Goal: Information Seeking & Learning: Learn about a topic

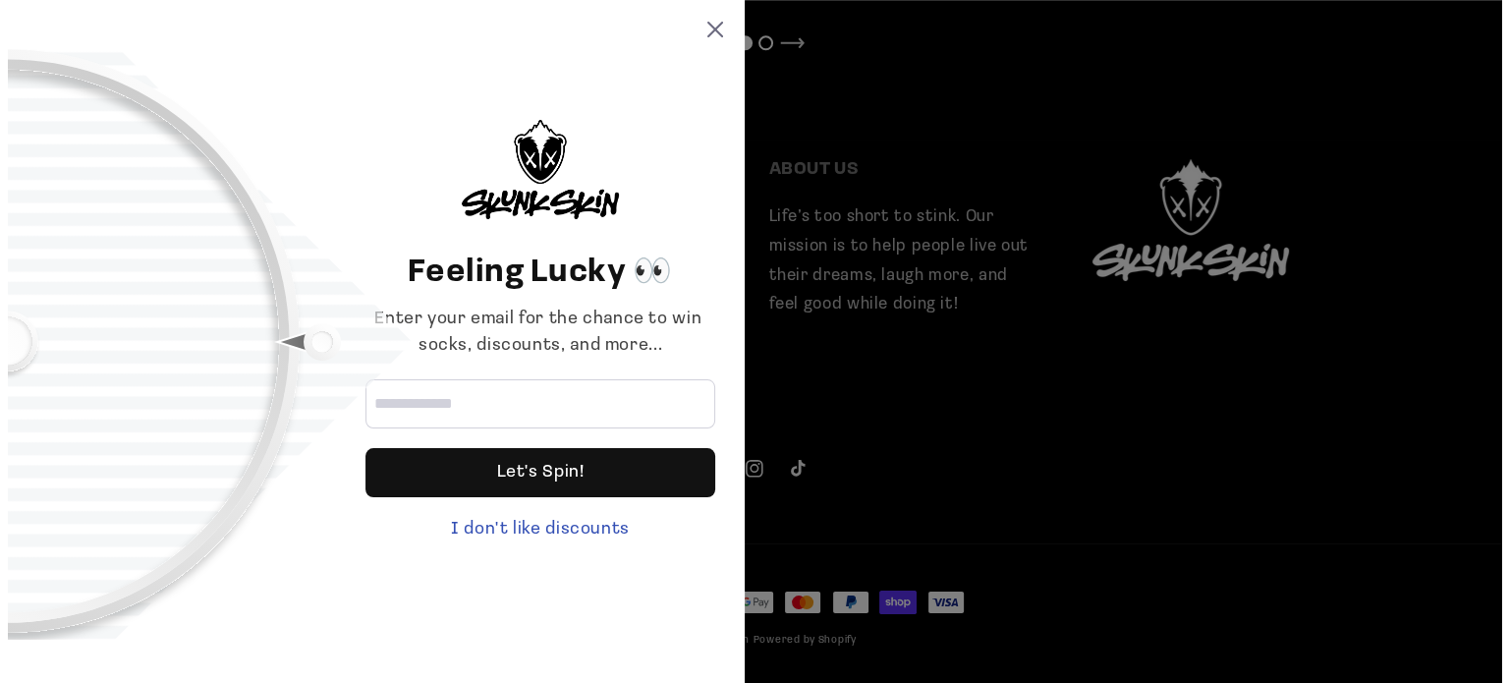
scroll to position [2006, 0]
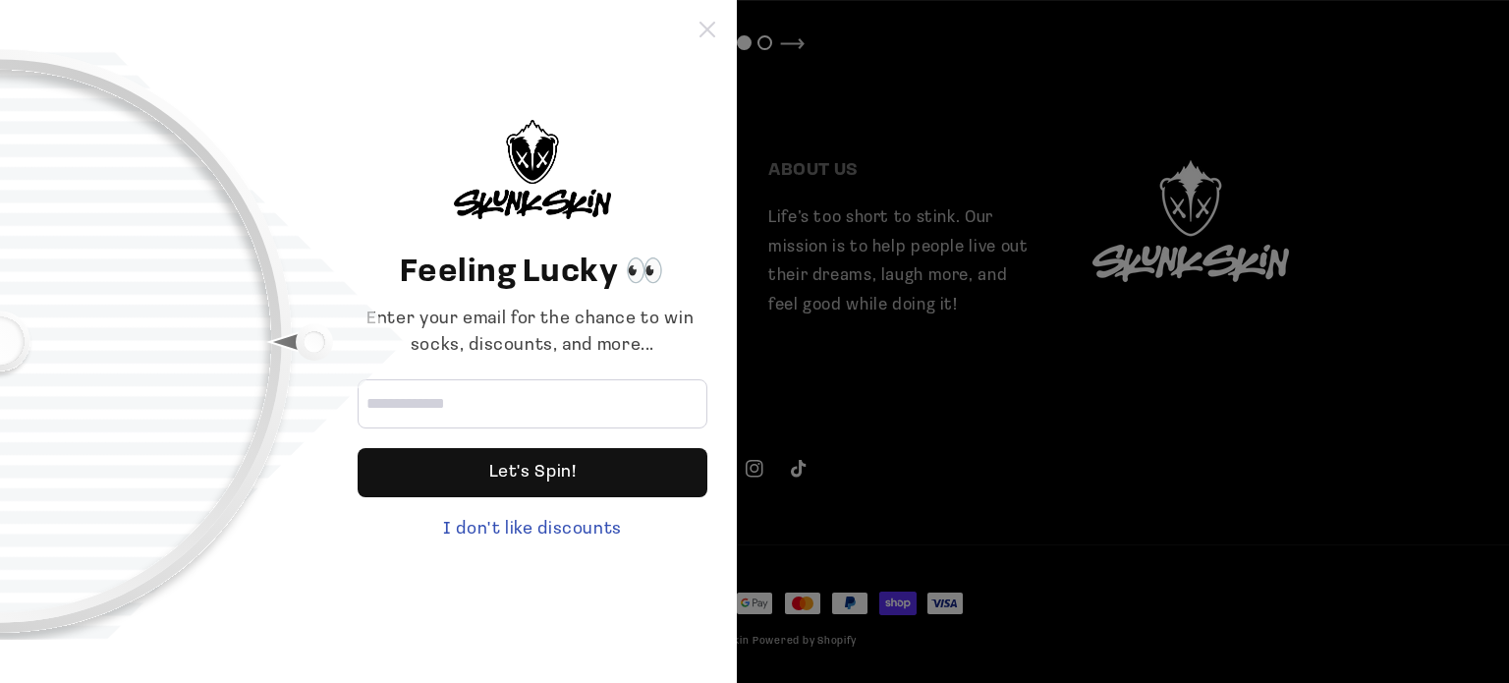
click at [703, 34] on icon at bounding box center [707, 30] width 16 height 16
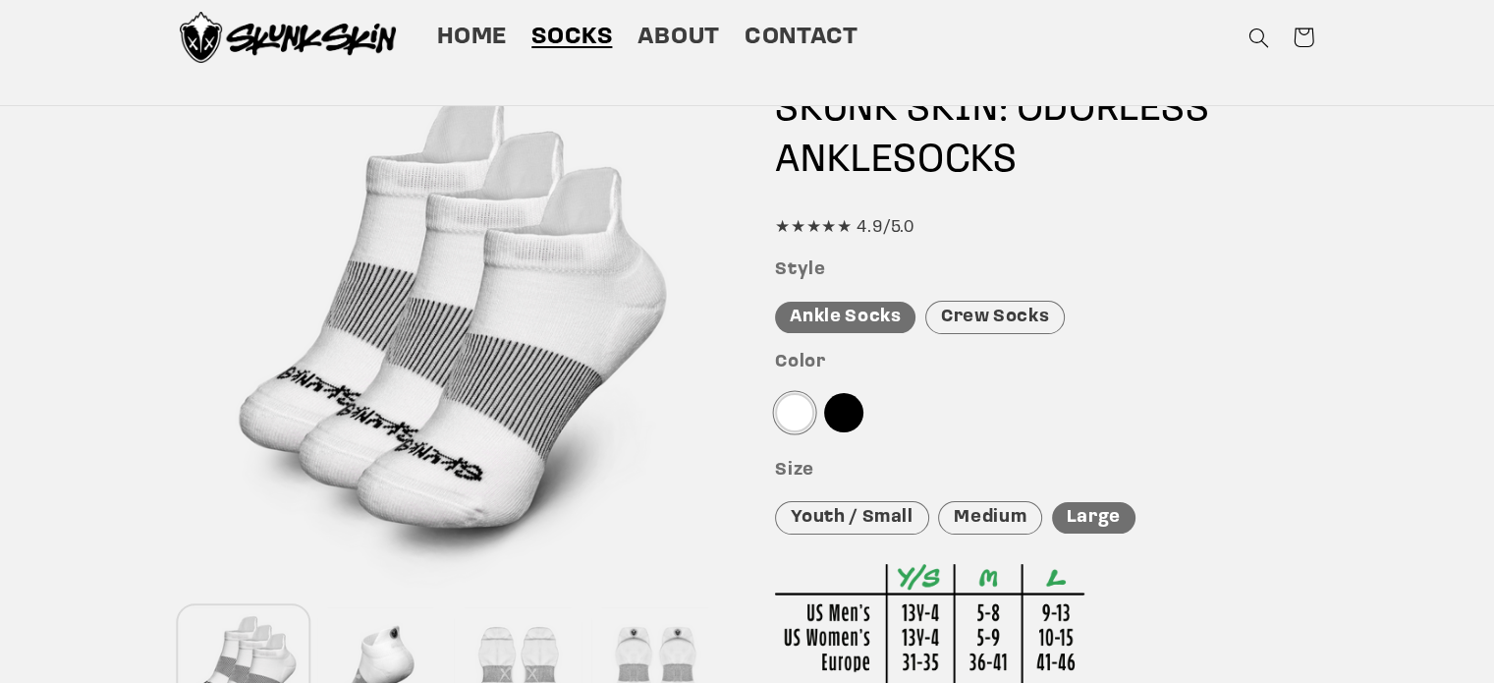
scroll to position [0, 0]
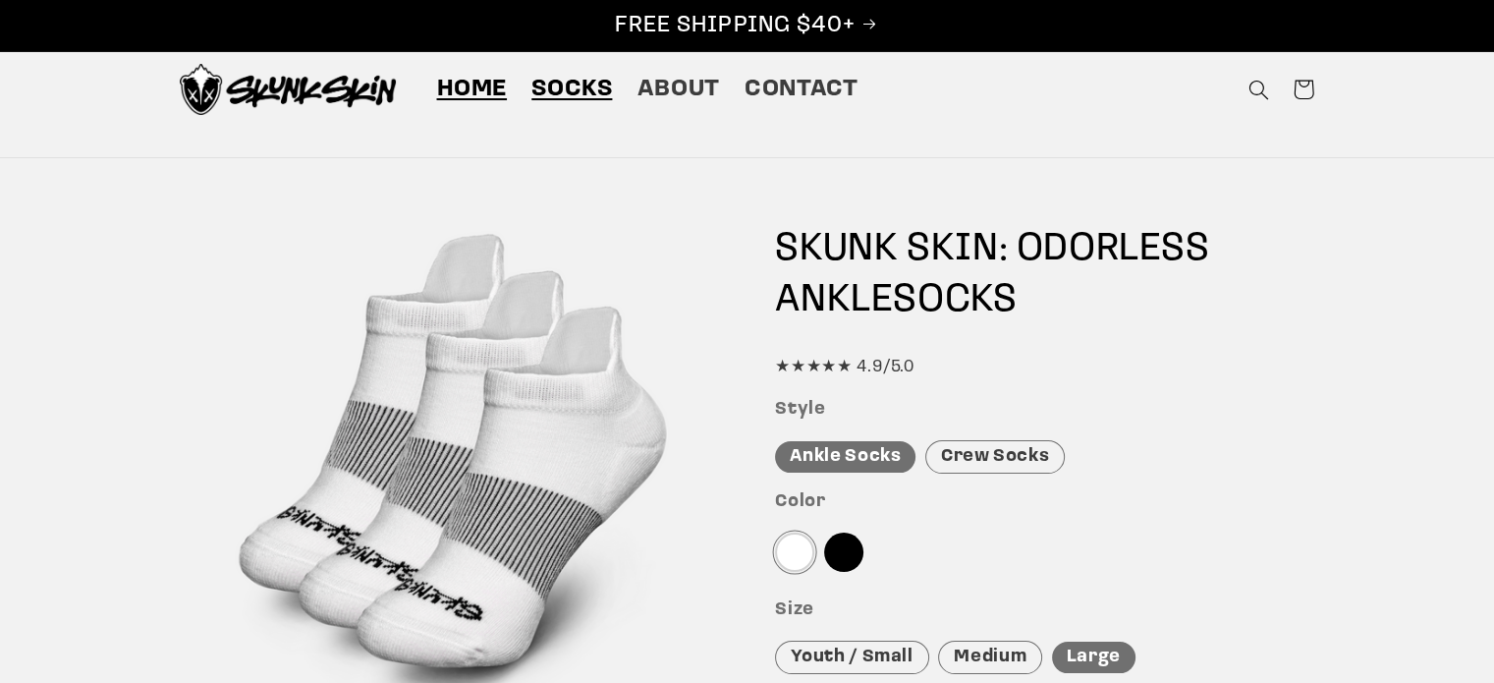
click at [460, 76] on span "Home" at bounding box center [471, 90] width 71 height 30
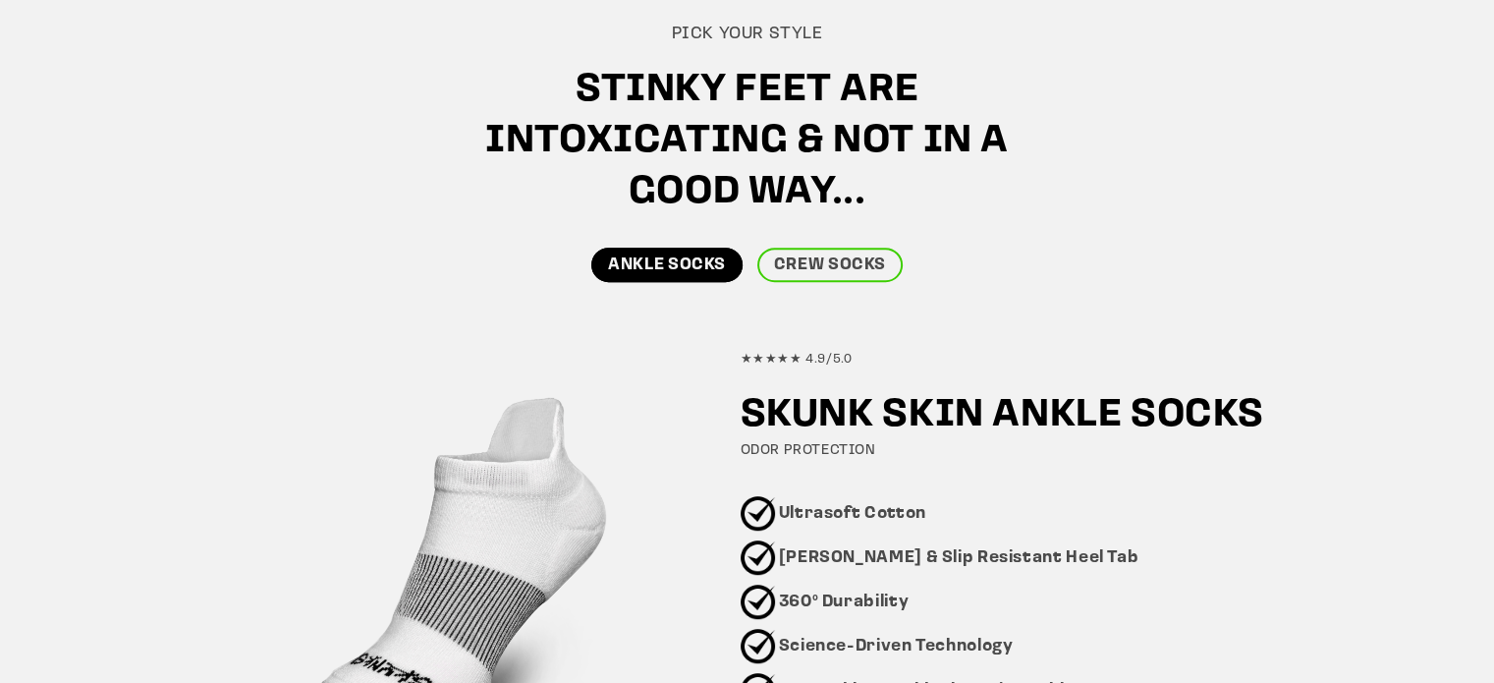
scroll to position [1080, 0]
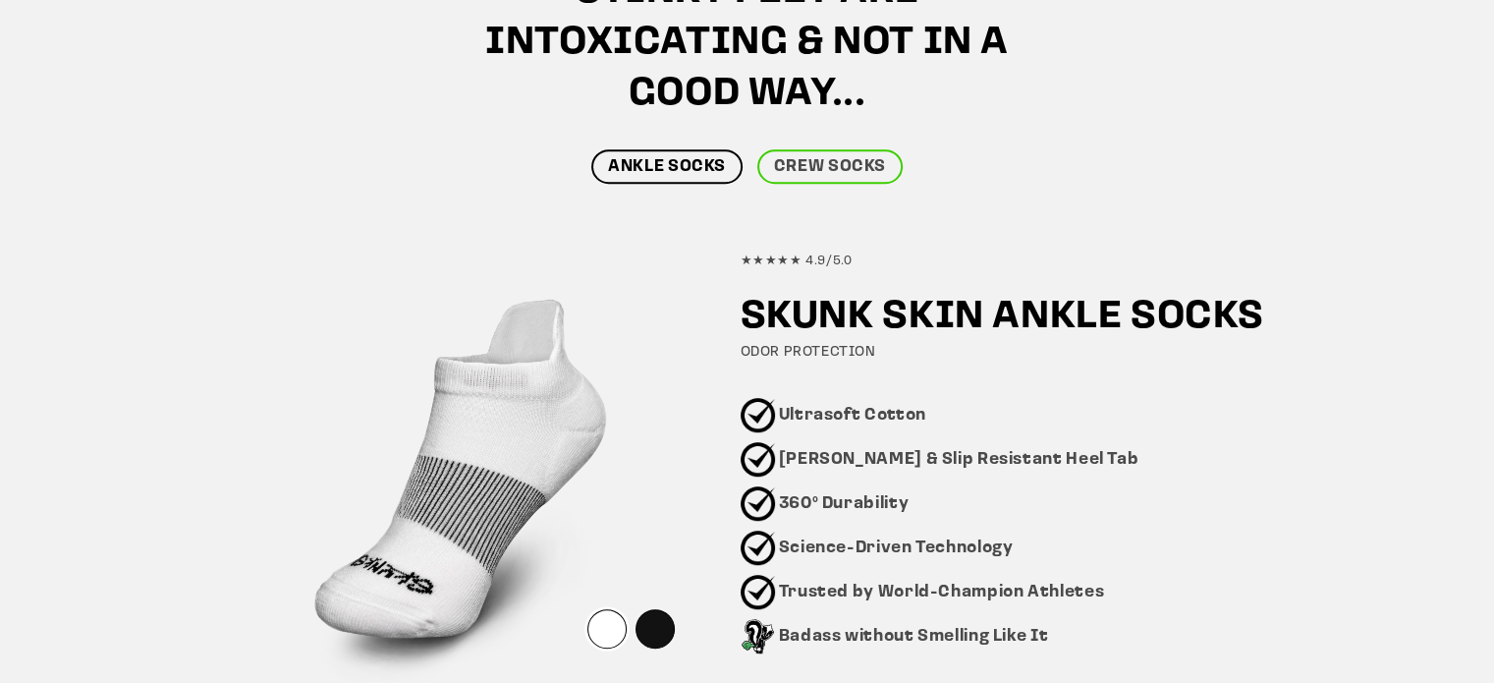
click at [657, 166] on link "ANKLE SOCKS" at bounding box center [666, 166] width 151 height 34
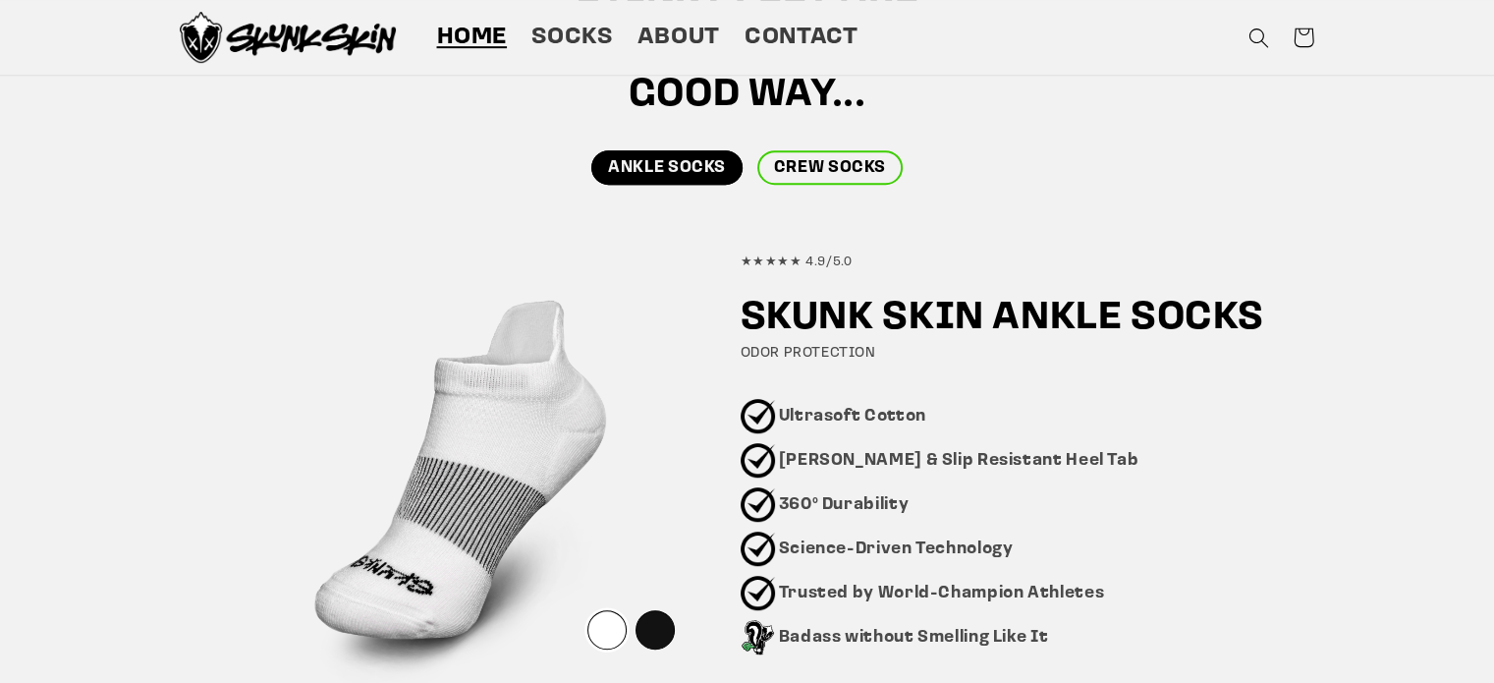
click at [814, 165] on link "CREW SOCKS" at bounding box center [829, 167] width 145 height 34
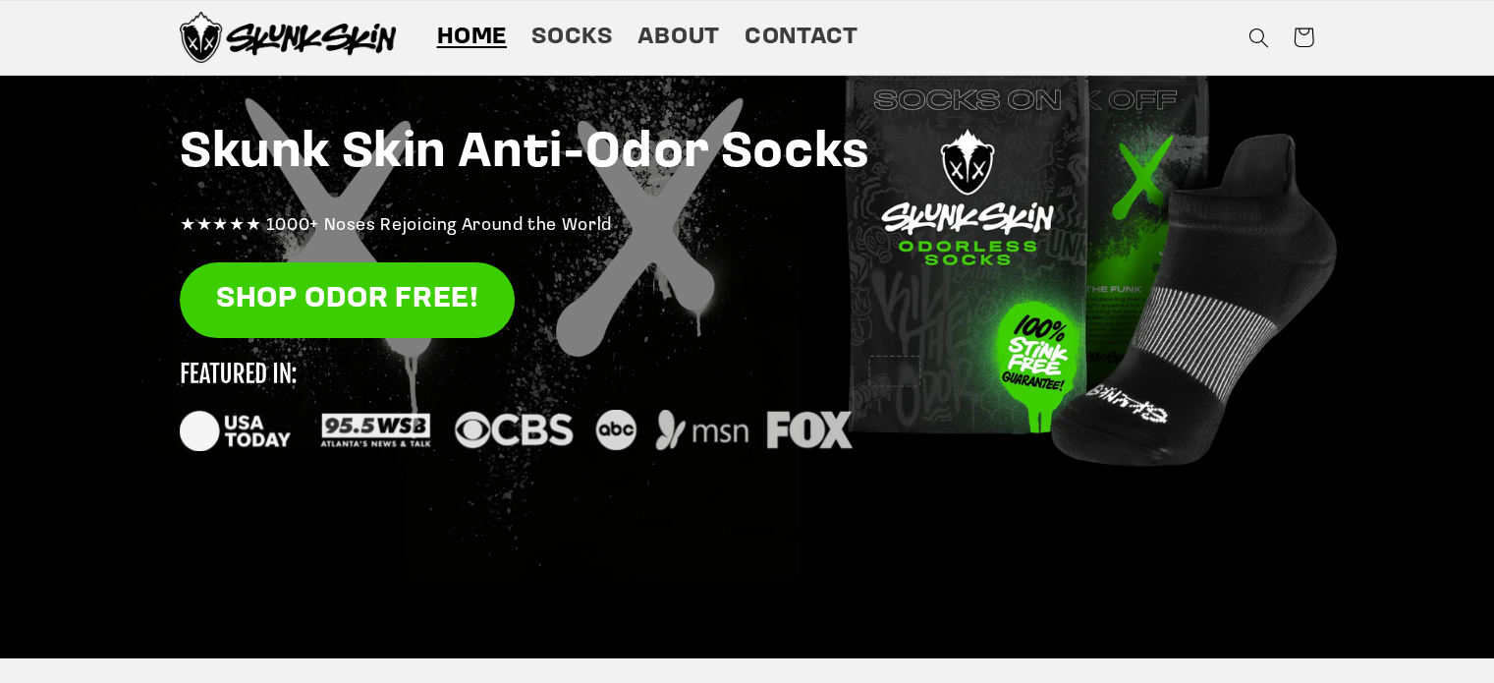
scroll to position [206, 0]
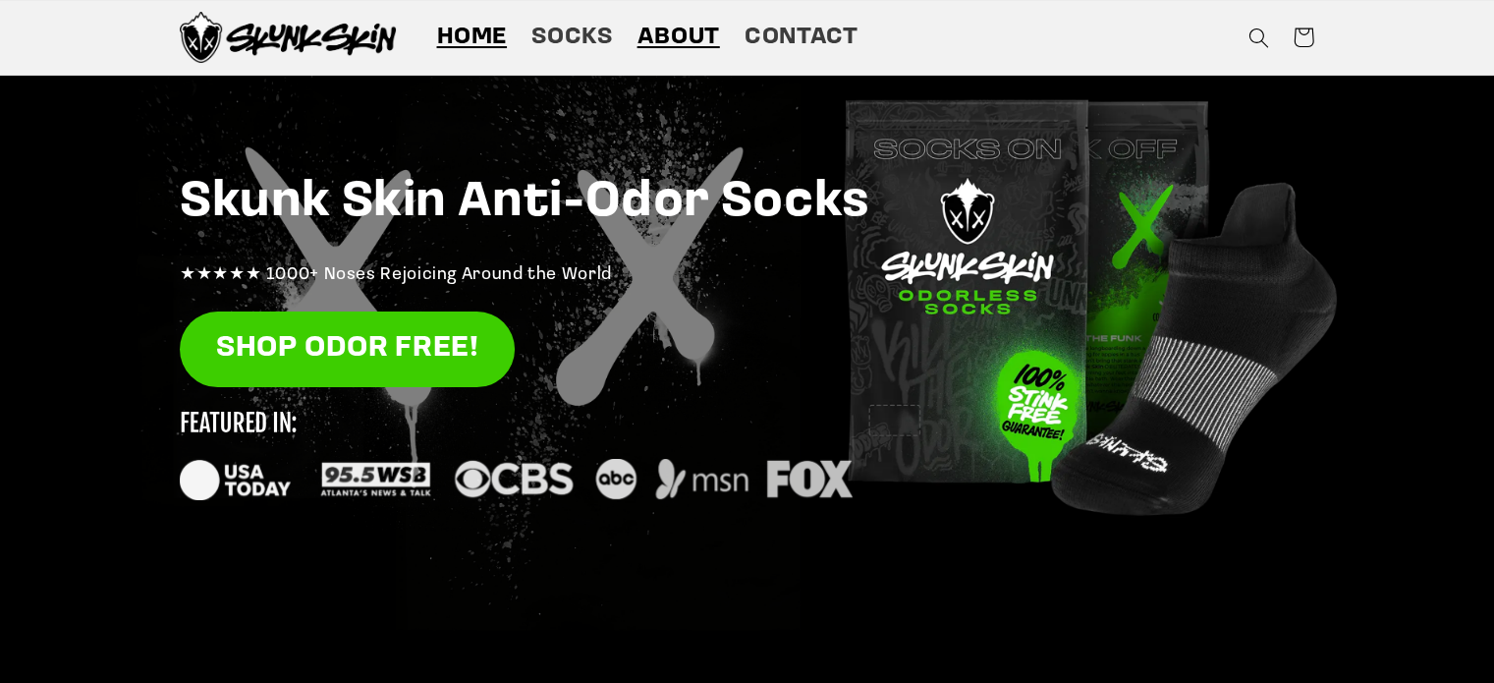
click at [661, 36] on span "About" at bounding box center [678, 38] width 83 height 30
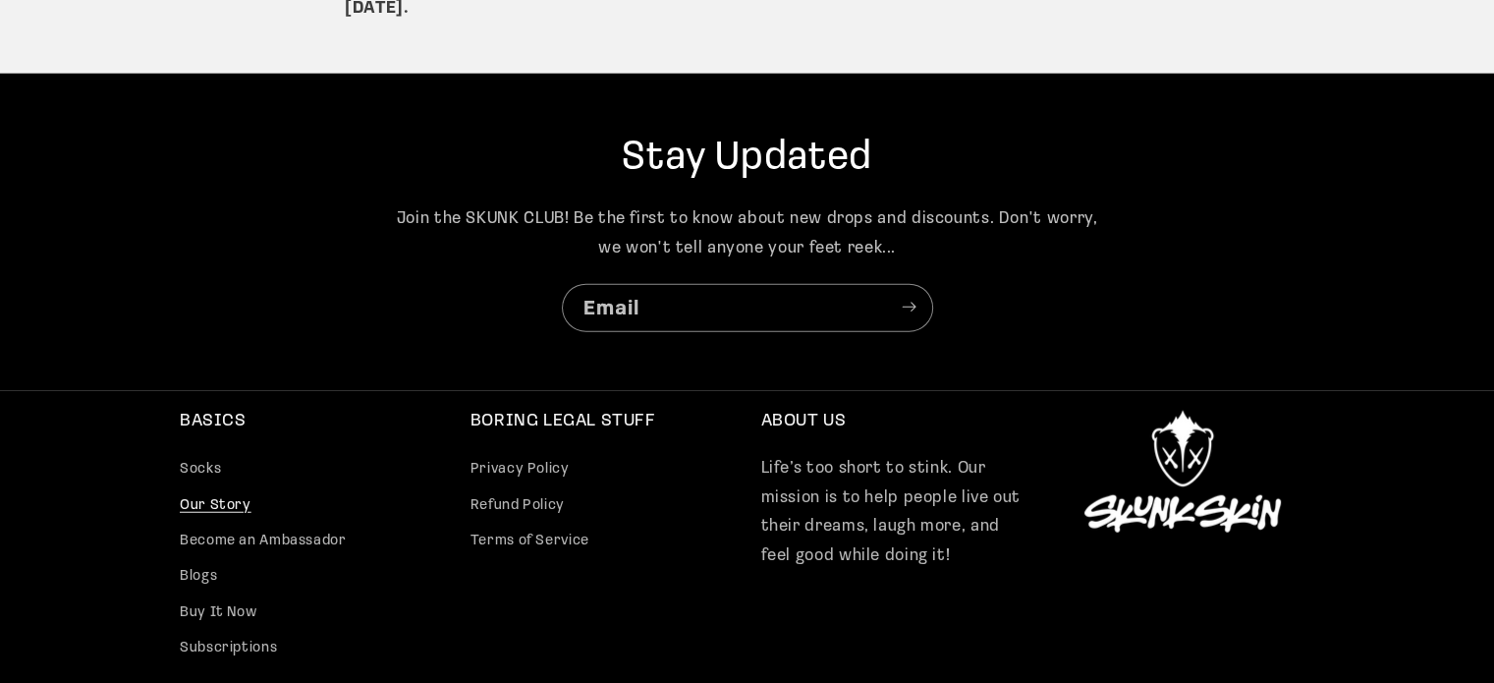
scroll to position [5098, 0]
